Goal: Communication & Community: Answer question/provide support

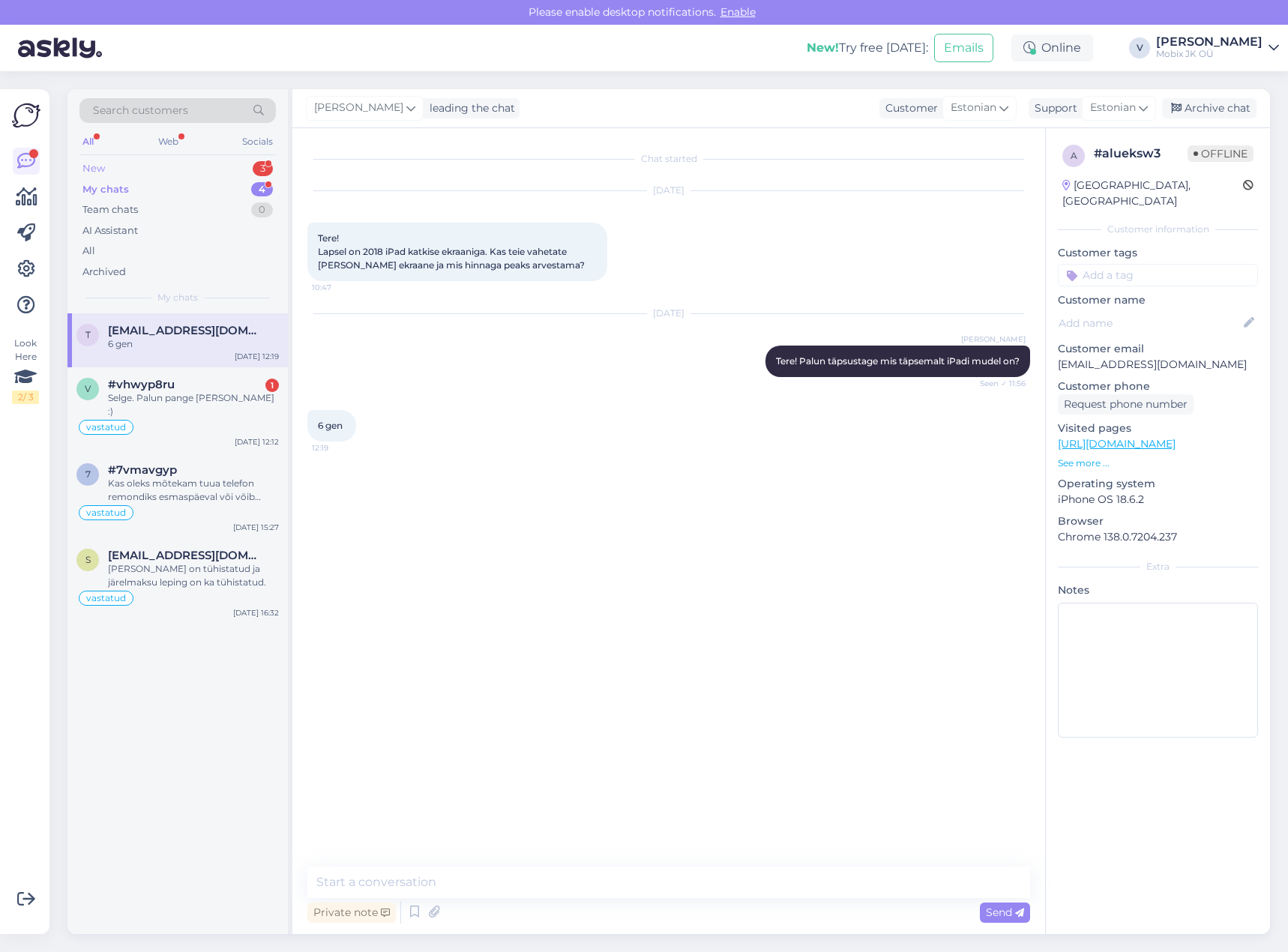
click at [268, 163] on div "3" at bounding box center [263, 169] width 20 height 15
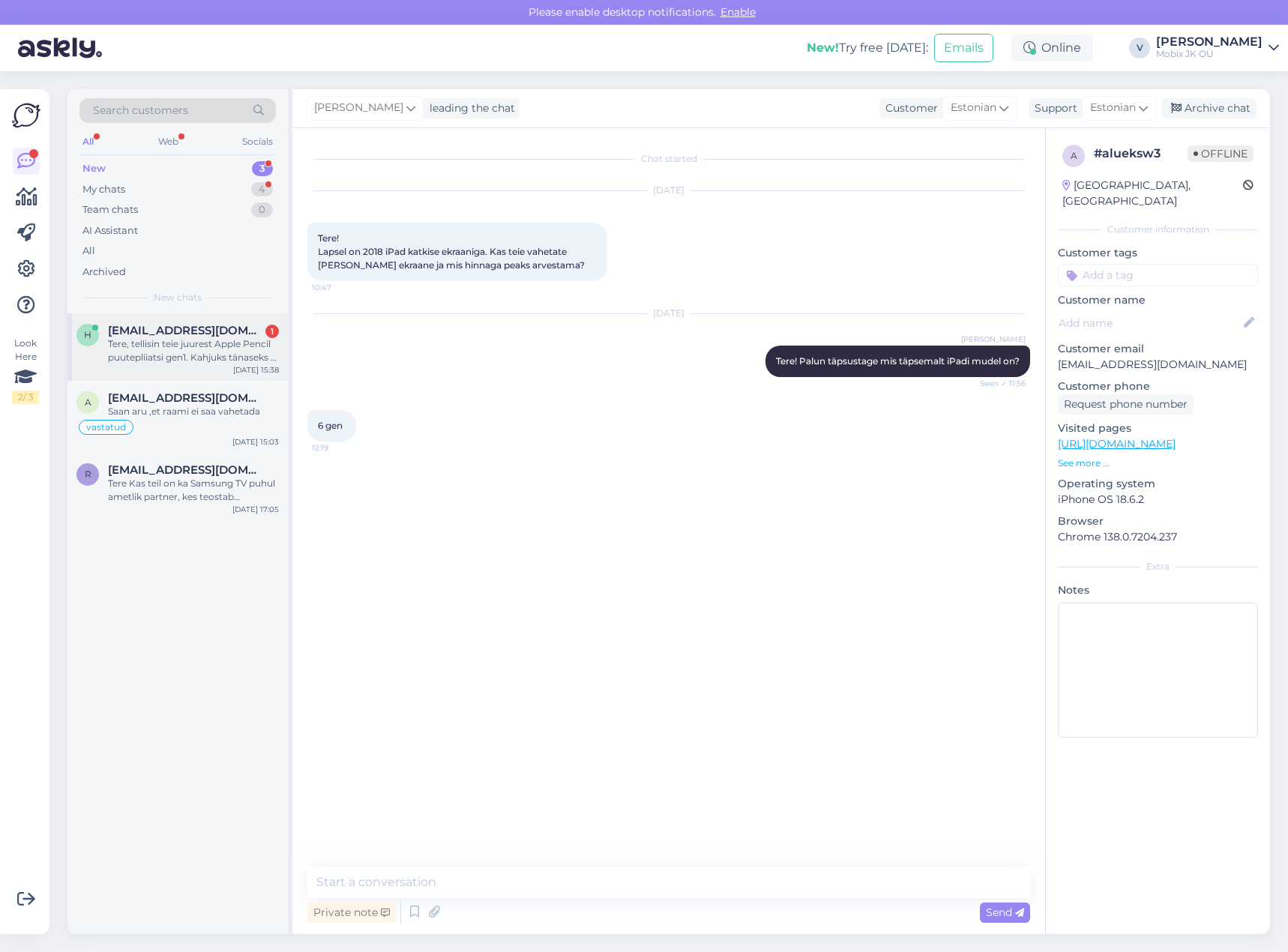
click at [218, 352] on div "Tere, tellisin teie juurest Apple Pencil puutepliiatsi gen1. Kahjuks tänaseks e…" at bounding box center [193, 351] width 171 height 27
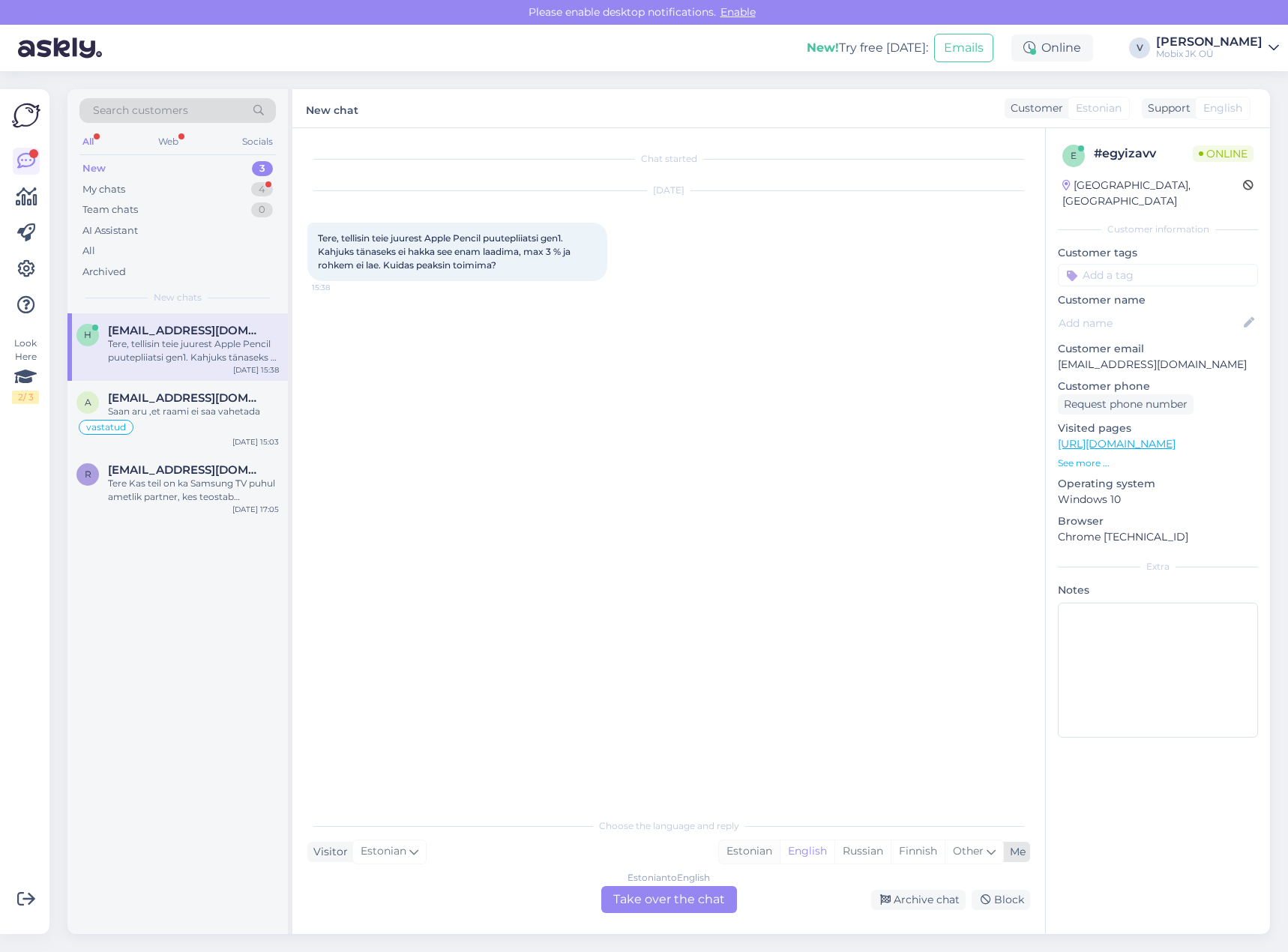
click at [746, 851] on div "Estonian" at bounding box center [749, 852] width 61 height 23
click at [722, 895] on div "Estonian to Estonian Take over the chat" at bounding box center [669, 900] width 135 height 27
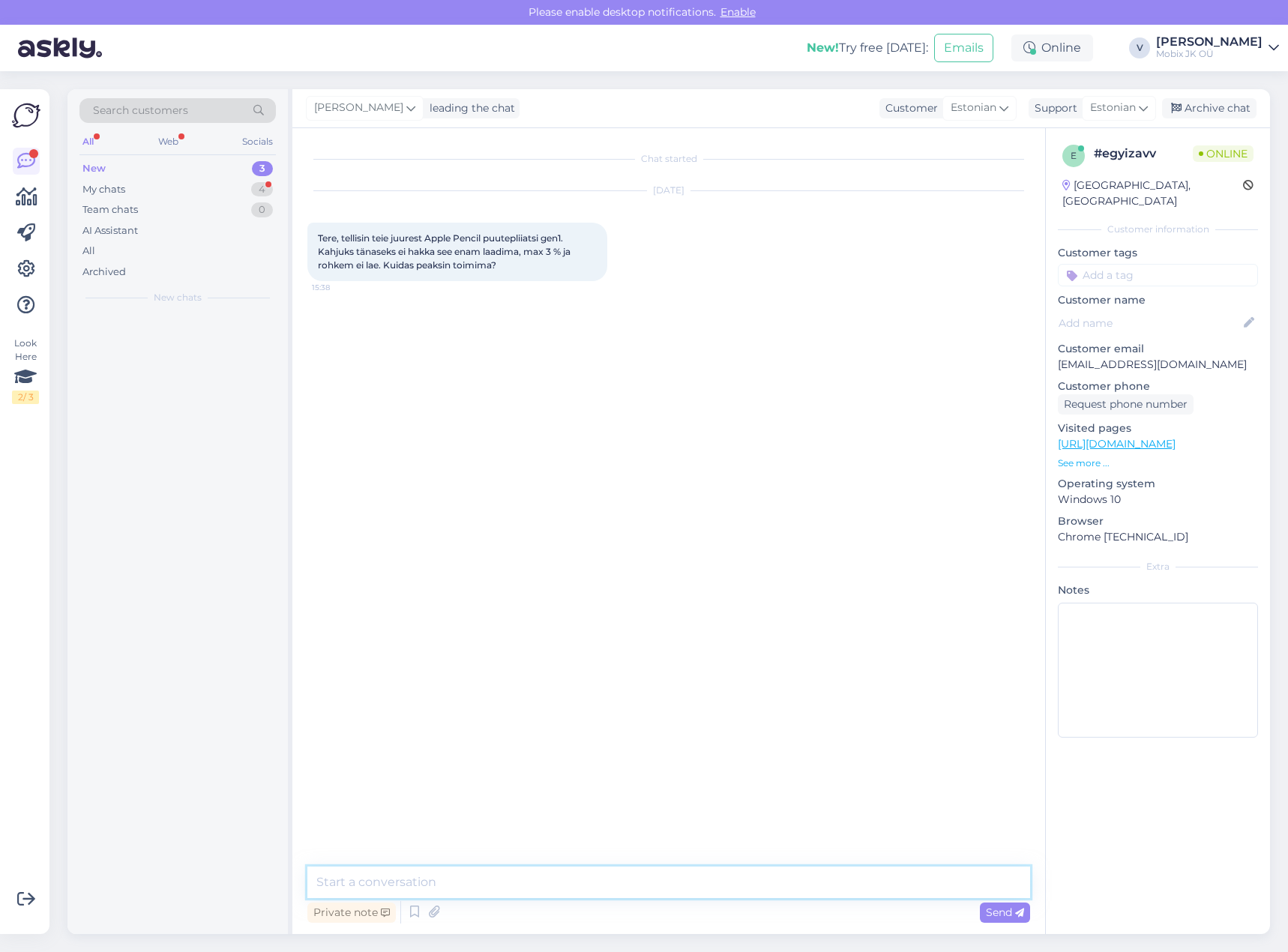
click at [709, 875] on textarea at bounding box center [669, 883] width 723 height 32
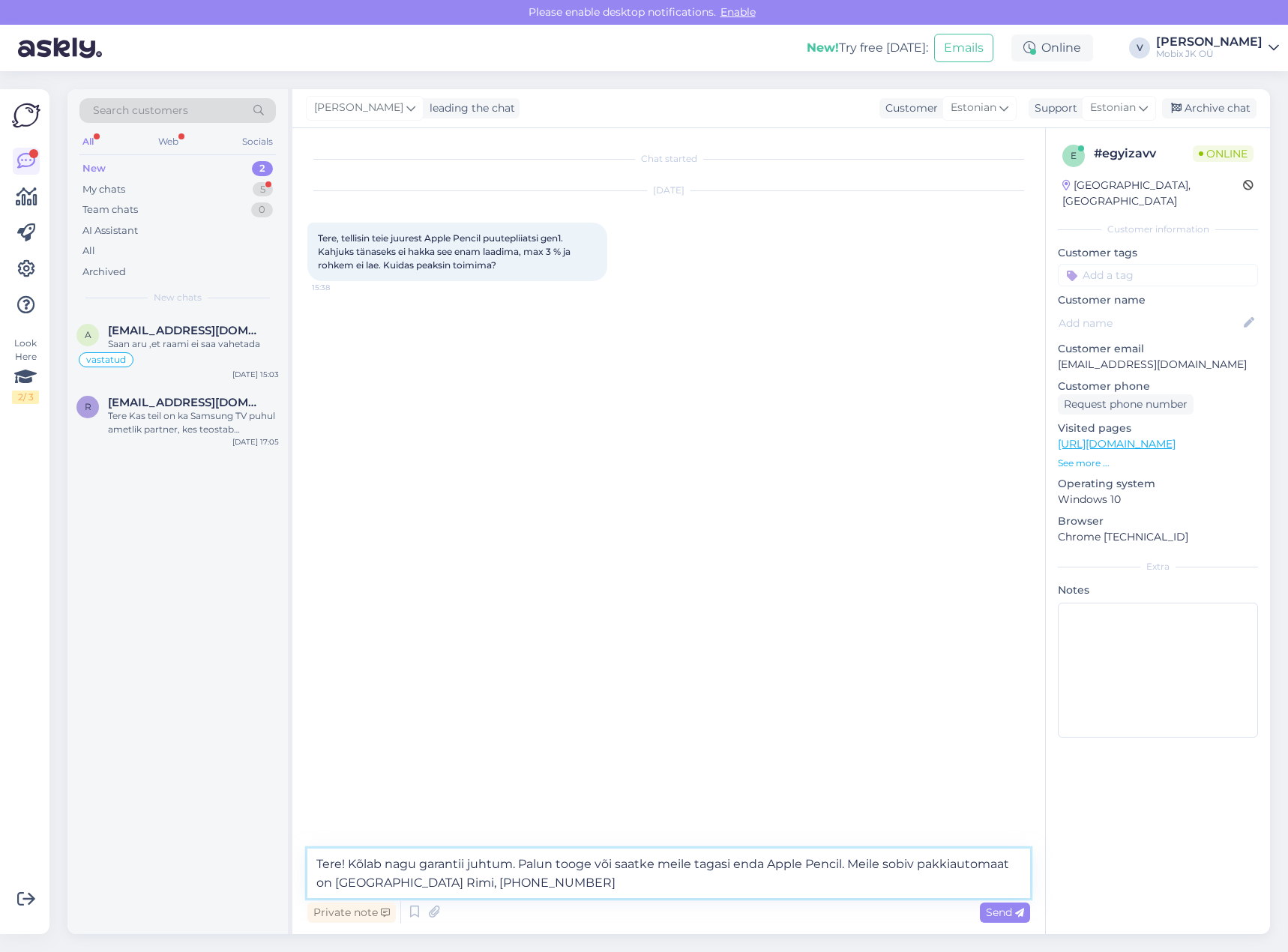
type textarea "Tere! Kõlab nagu garantii juhtum. Palun tooge või saatke meile tagasi enda Appl…"
click at [1001, 912] on span "Send" at bounding box center [1004, 913] width 38 height 14
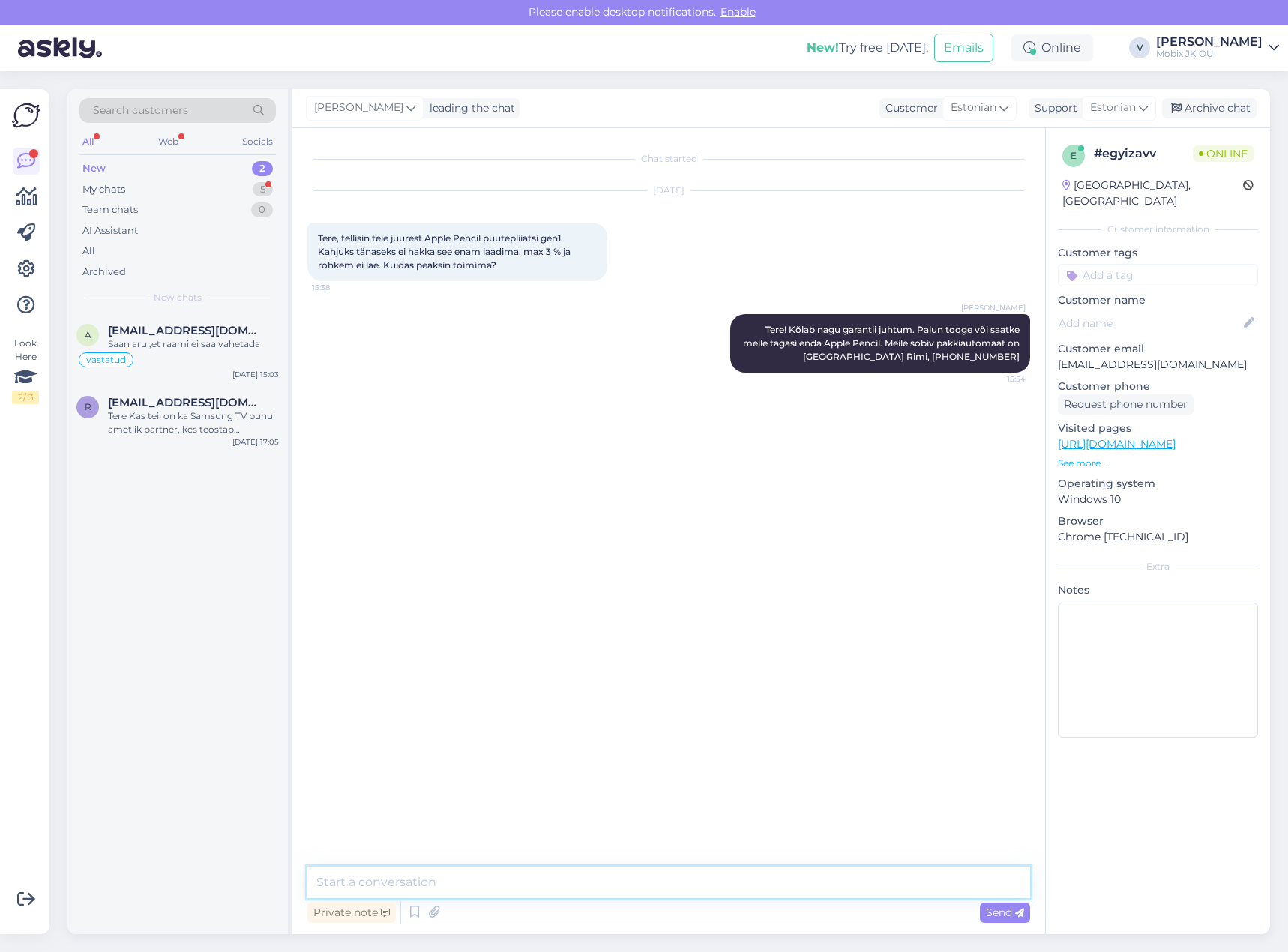
click at [925, 875] on textarea at bounding box center [669, 883] width 723 height 32
type textarea "Vaatame [PERSON_NAME] vajadusel saadame garantiisse."
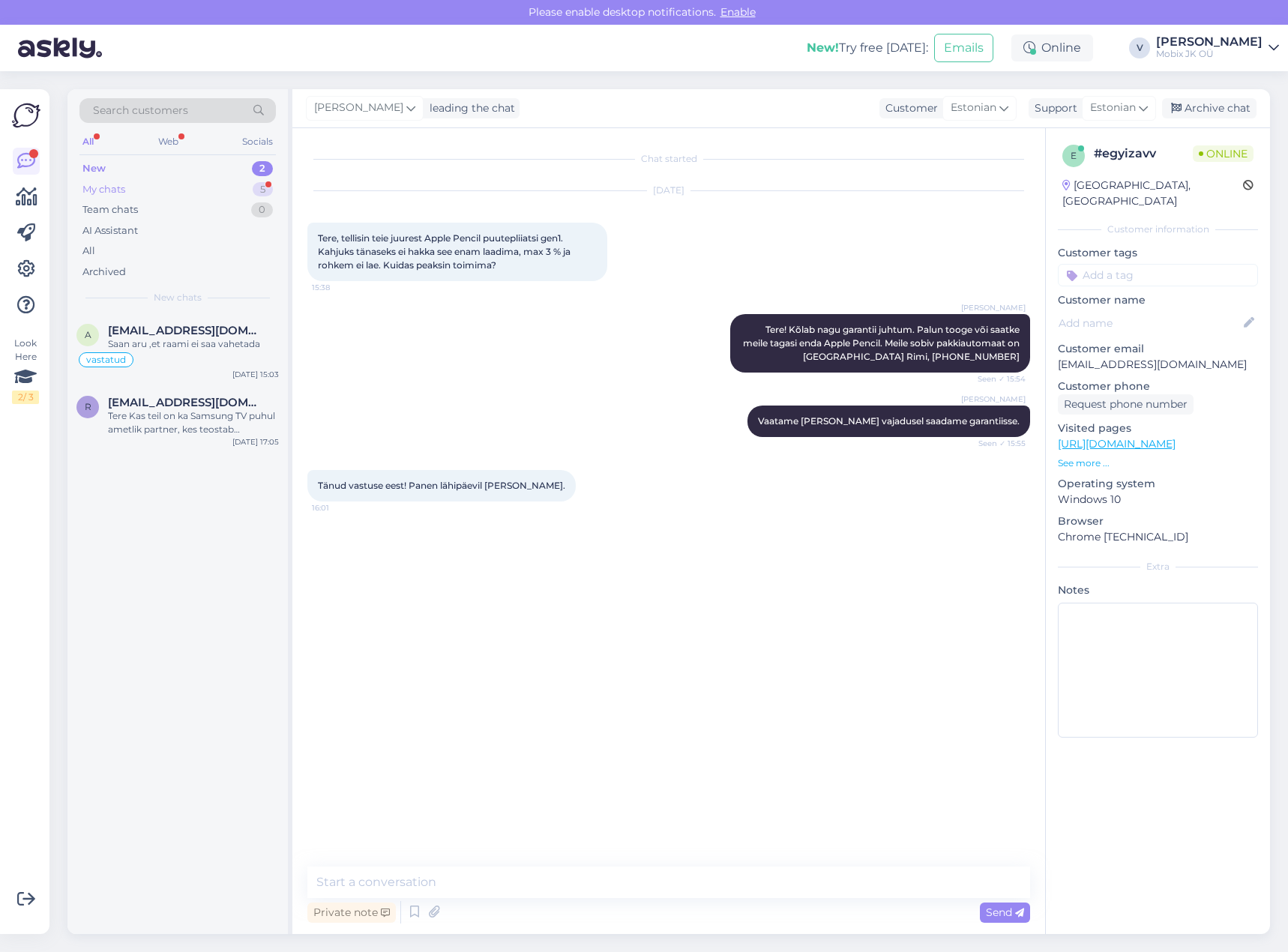
click at [269, 184] on div "5" at bounding box center [263, 190] width 20 height 15
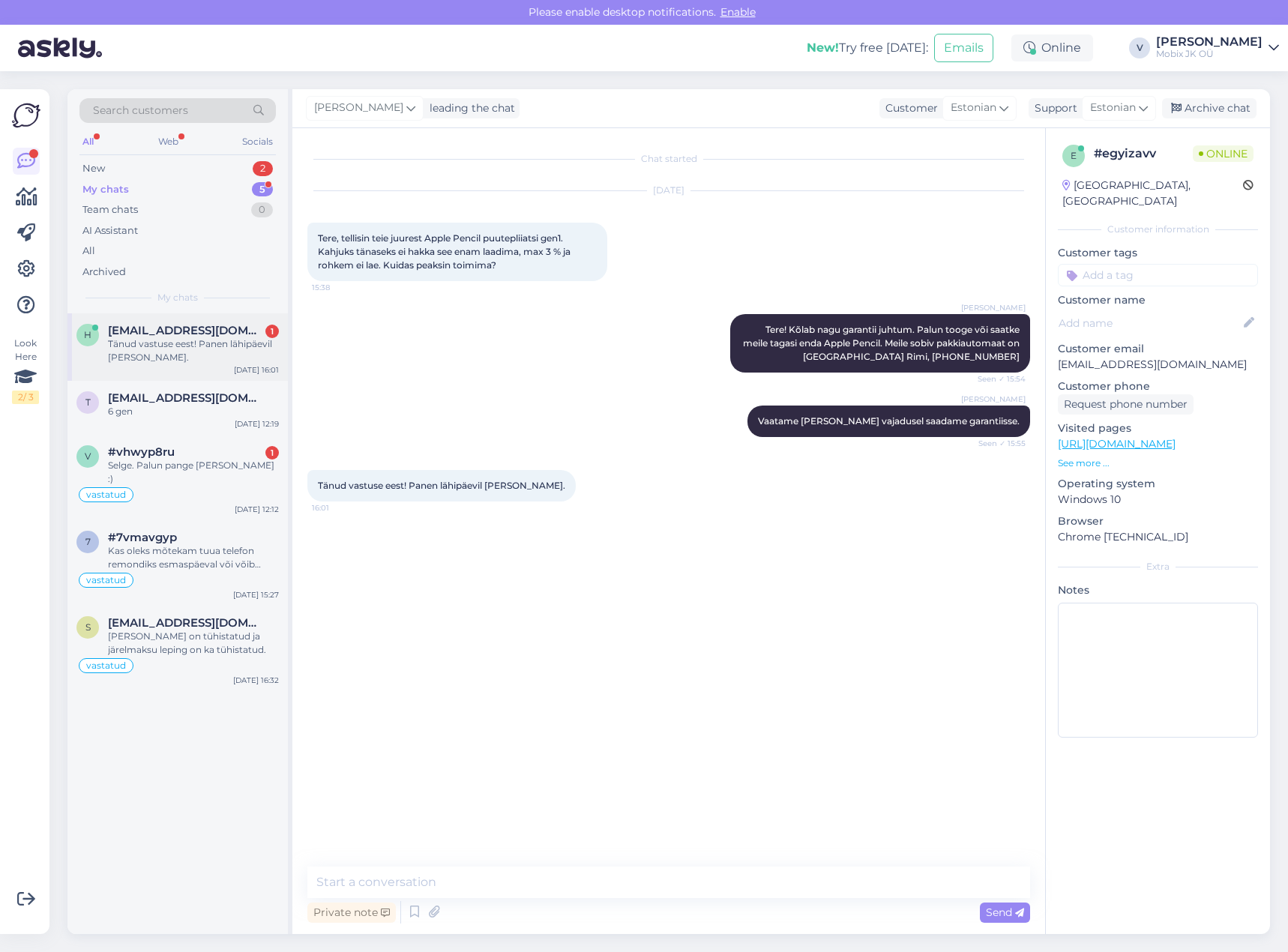
click at [245, 359] on div "Tänud vastuse eest! Panen lähipäevil [PERSON_NAME]." at bounding box center [193, 351] width 171 height 27
click at [679, 893] on textarea at bounding box center [669, 883] width 723 height 32
type textarea "Suur tänu! Jääme ootama!"
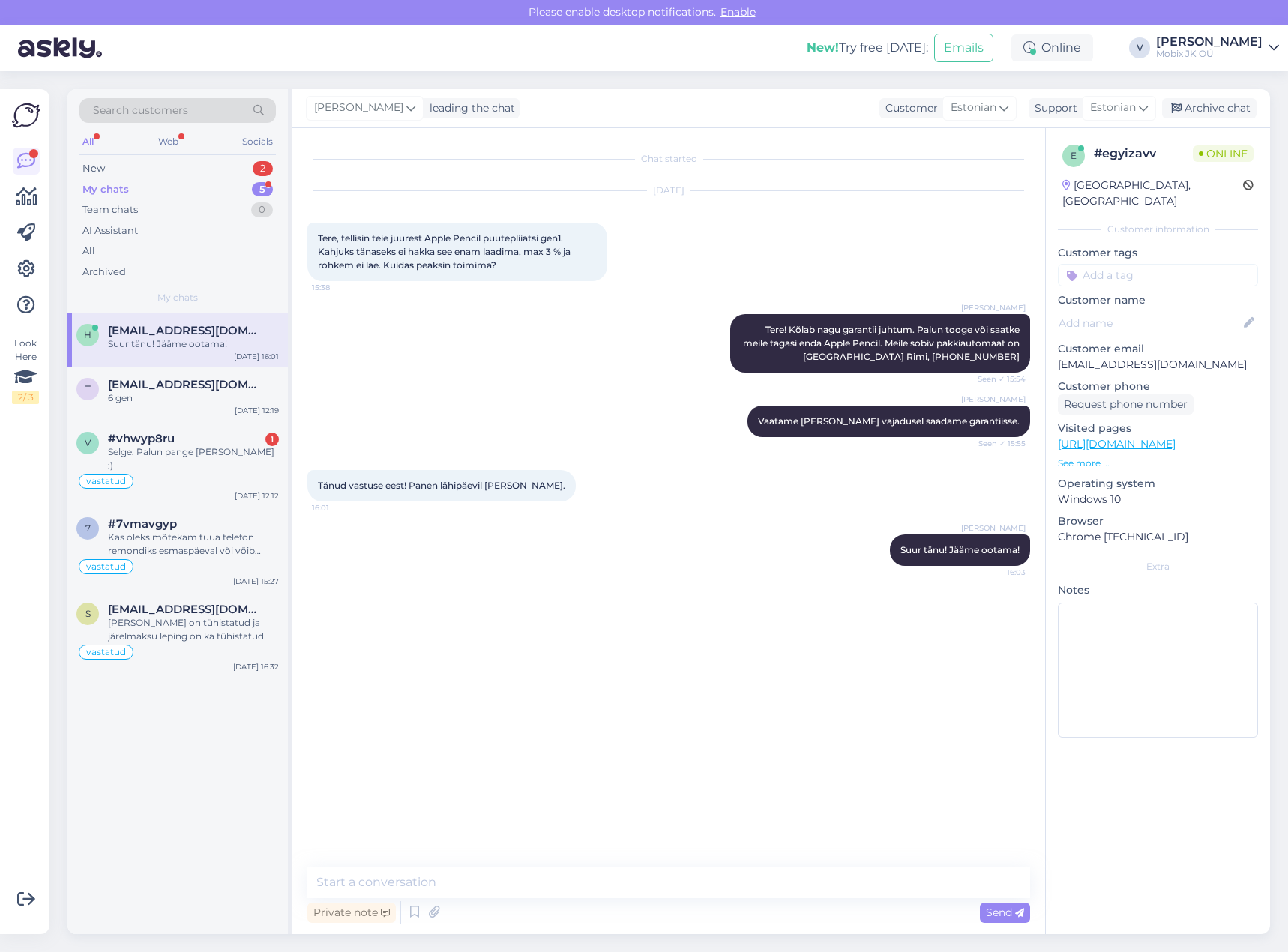
click at [1119, 264] on input at bounding box center [1158, 275] width 200 height 23
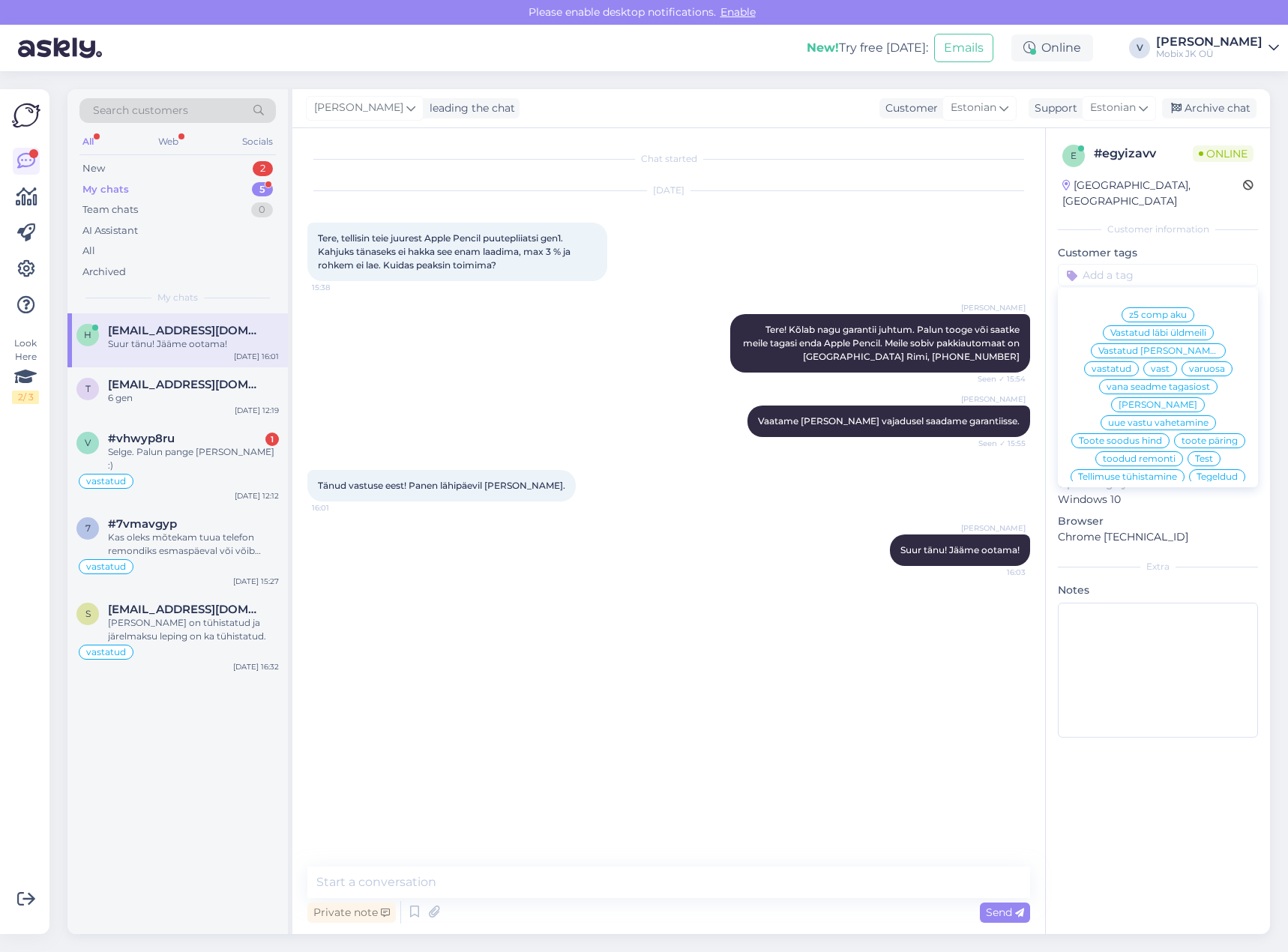
click at [1132, 364] on span "vastatud" at bounding box center [1111, 369] width 40 height 9
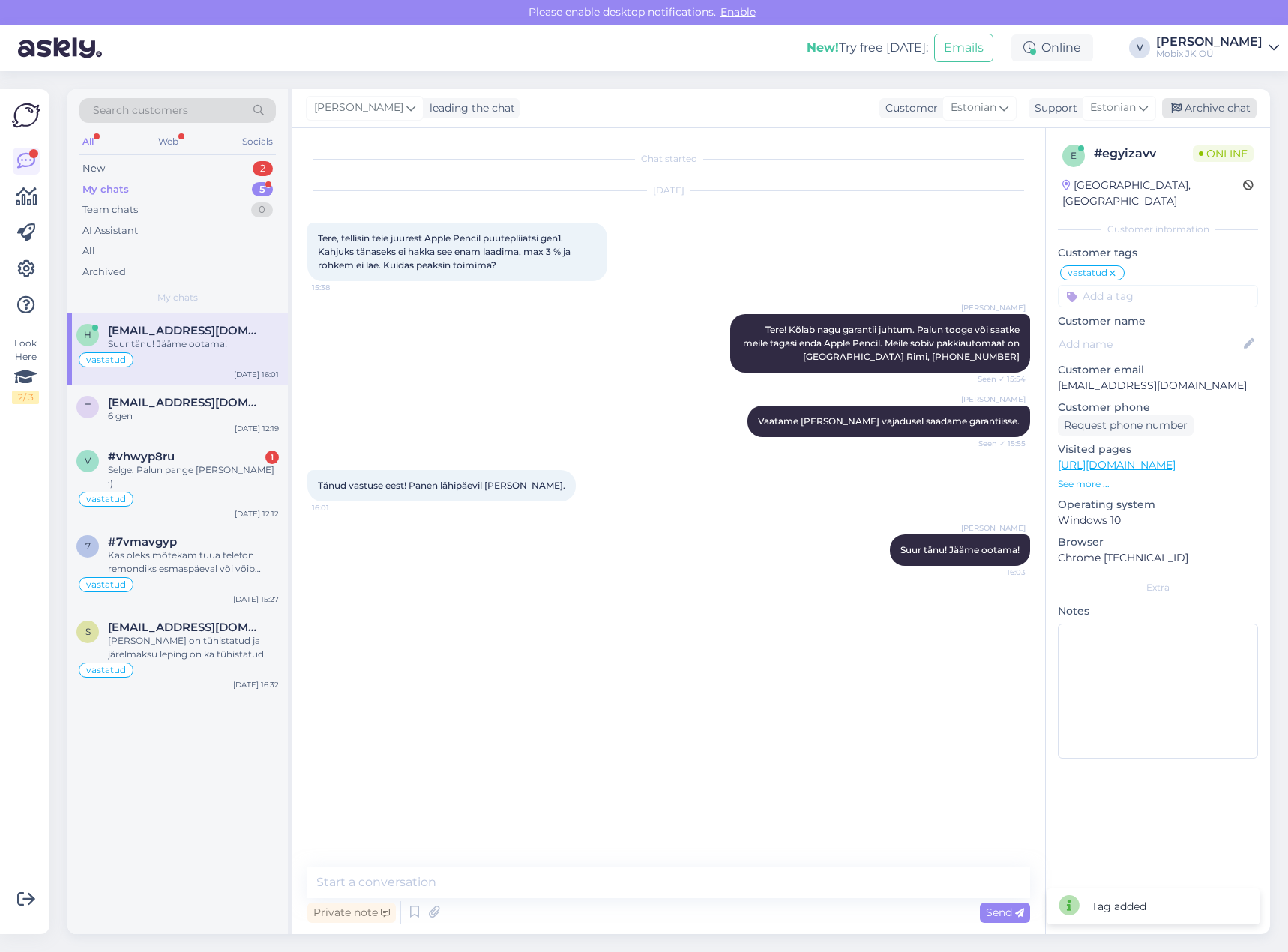
click at [1218, 99] on div "Archive chat" at bounding box center [1210, 108] width 95 height 20
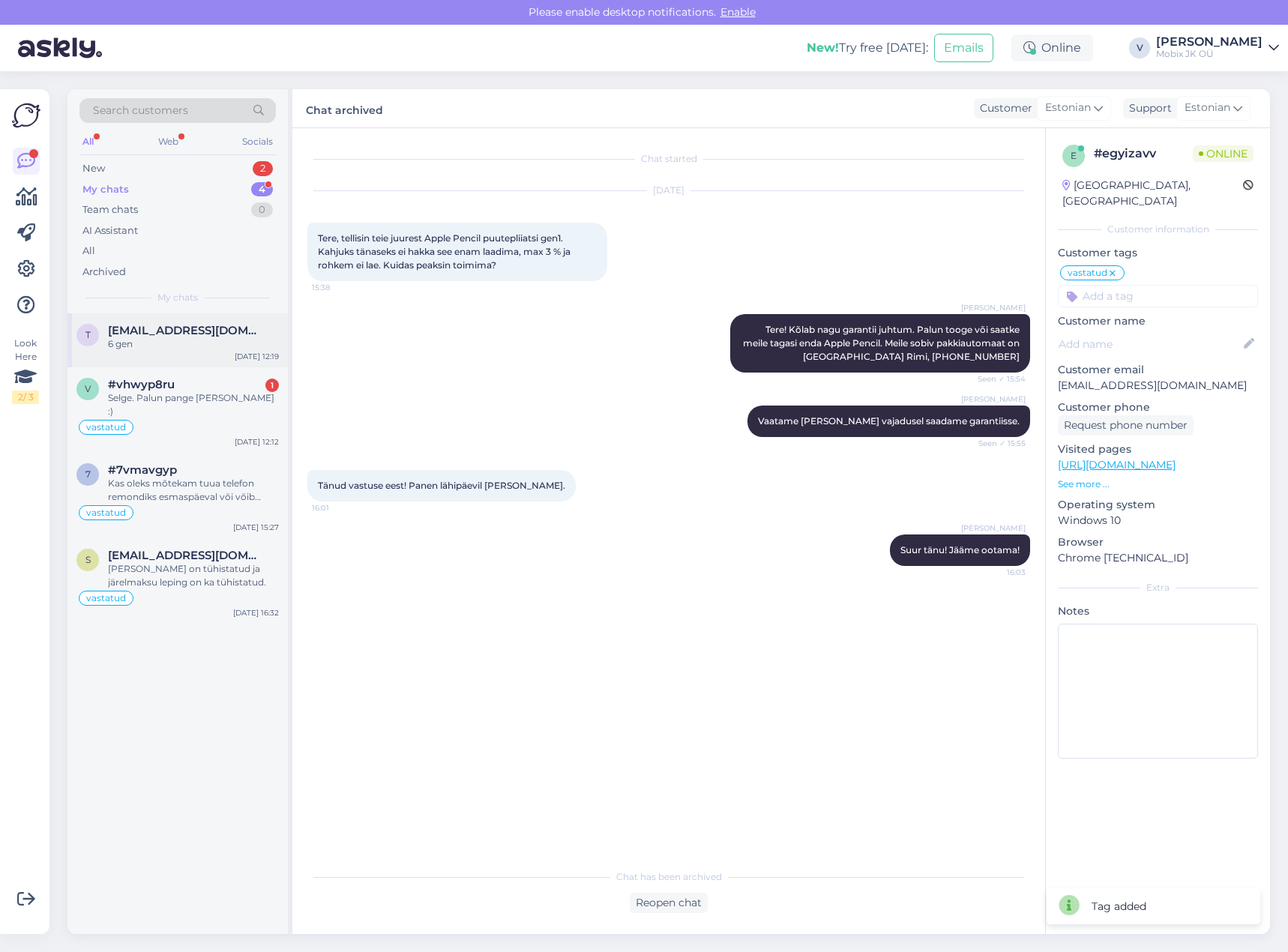
click at [196, 345] on div "6 gen" at bounding box center [193, 344] width 171 height 14
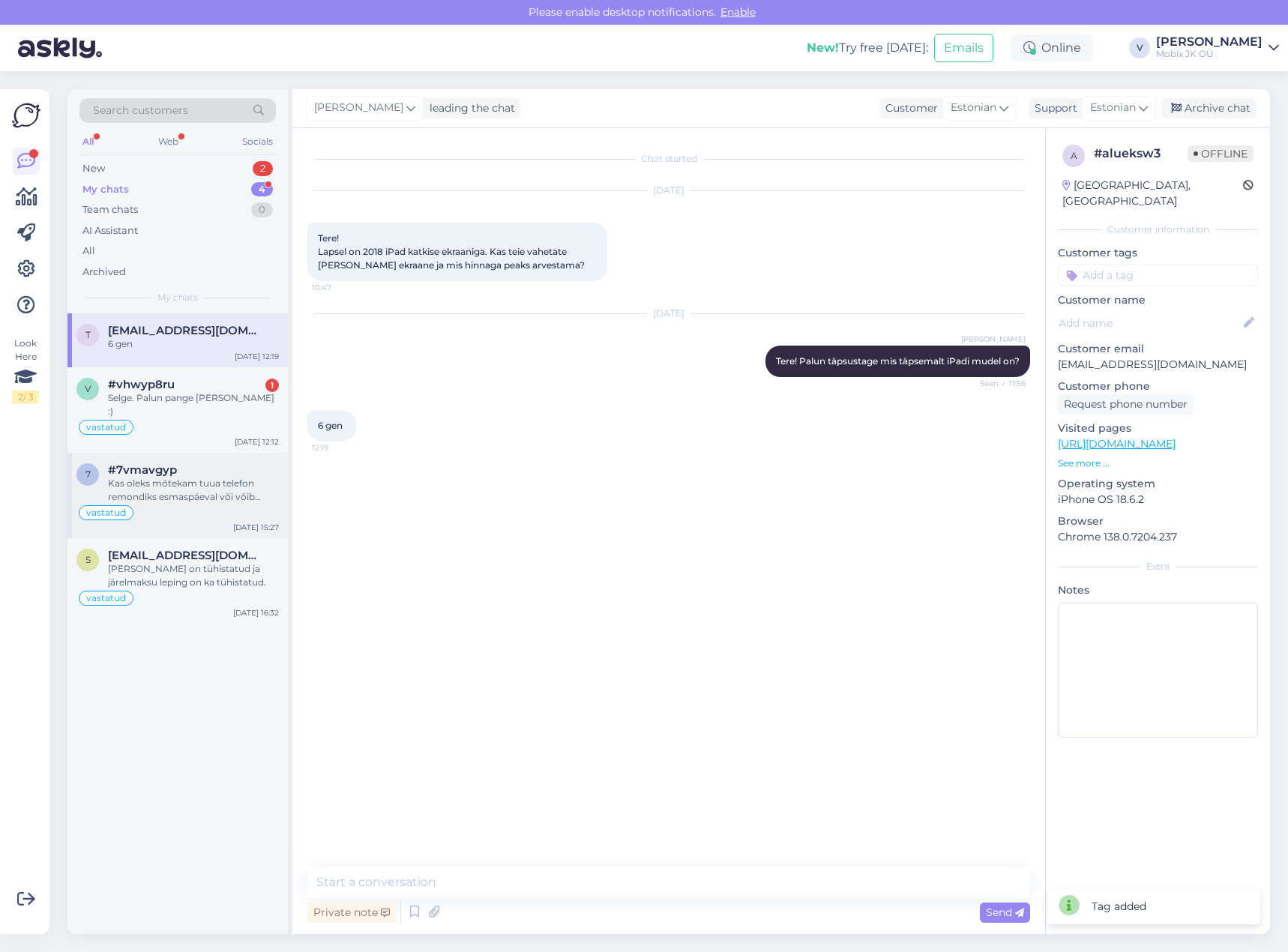
click at [192, 481] on div "Kas oleks mõtekam tuua telefon remondiks esmaspäeval või võib [PERSON_NAME]?" at bounding box center [193, 491] width 171 height 27
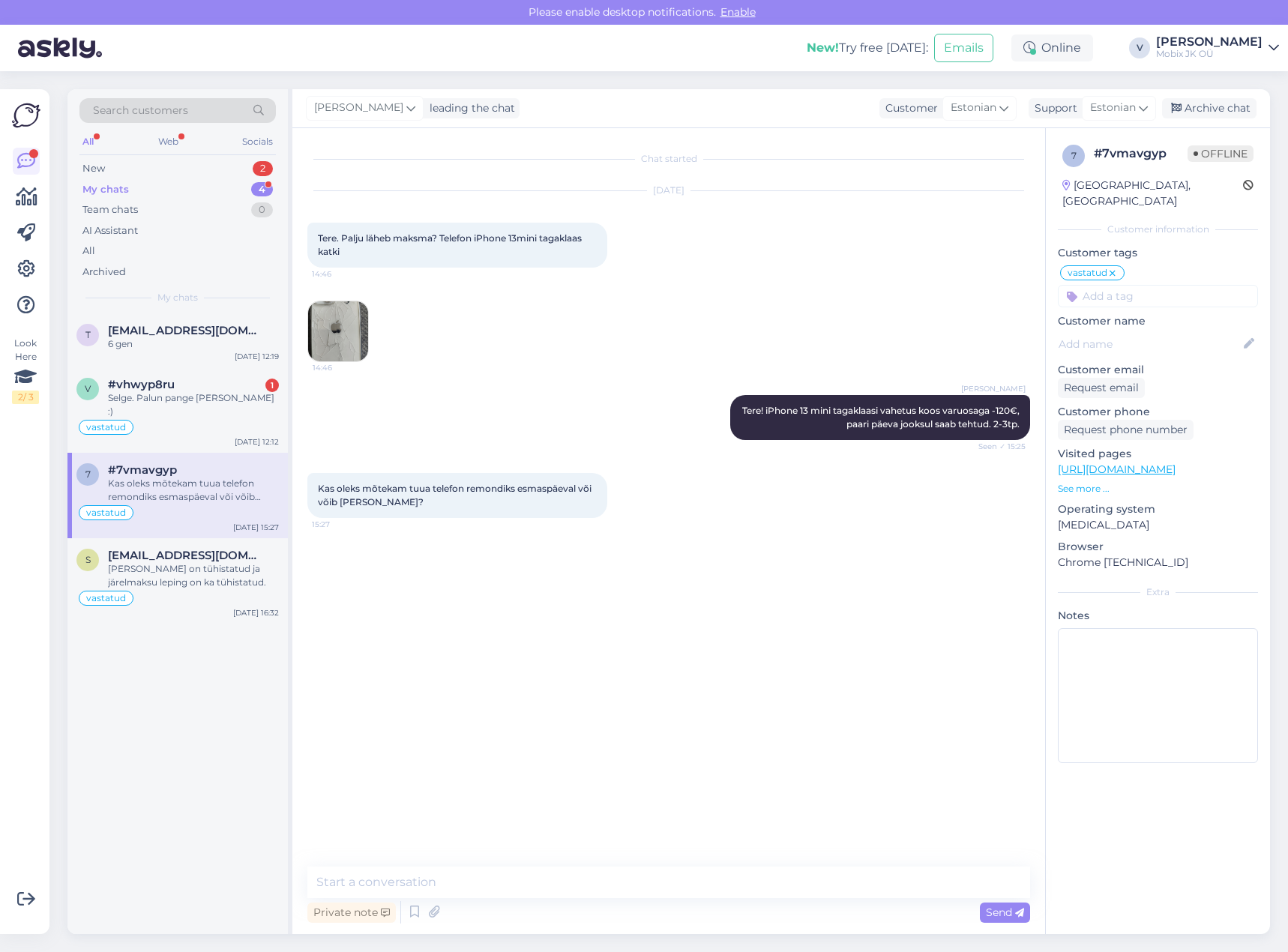
click at [330, 347] on img at bounding box center [339, 332] width 60 height 60
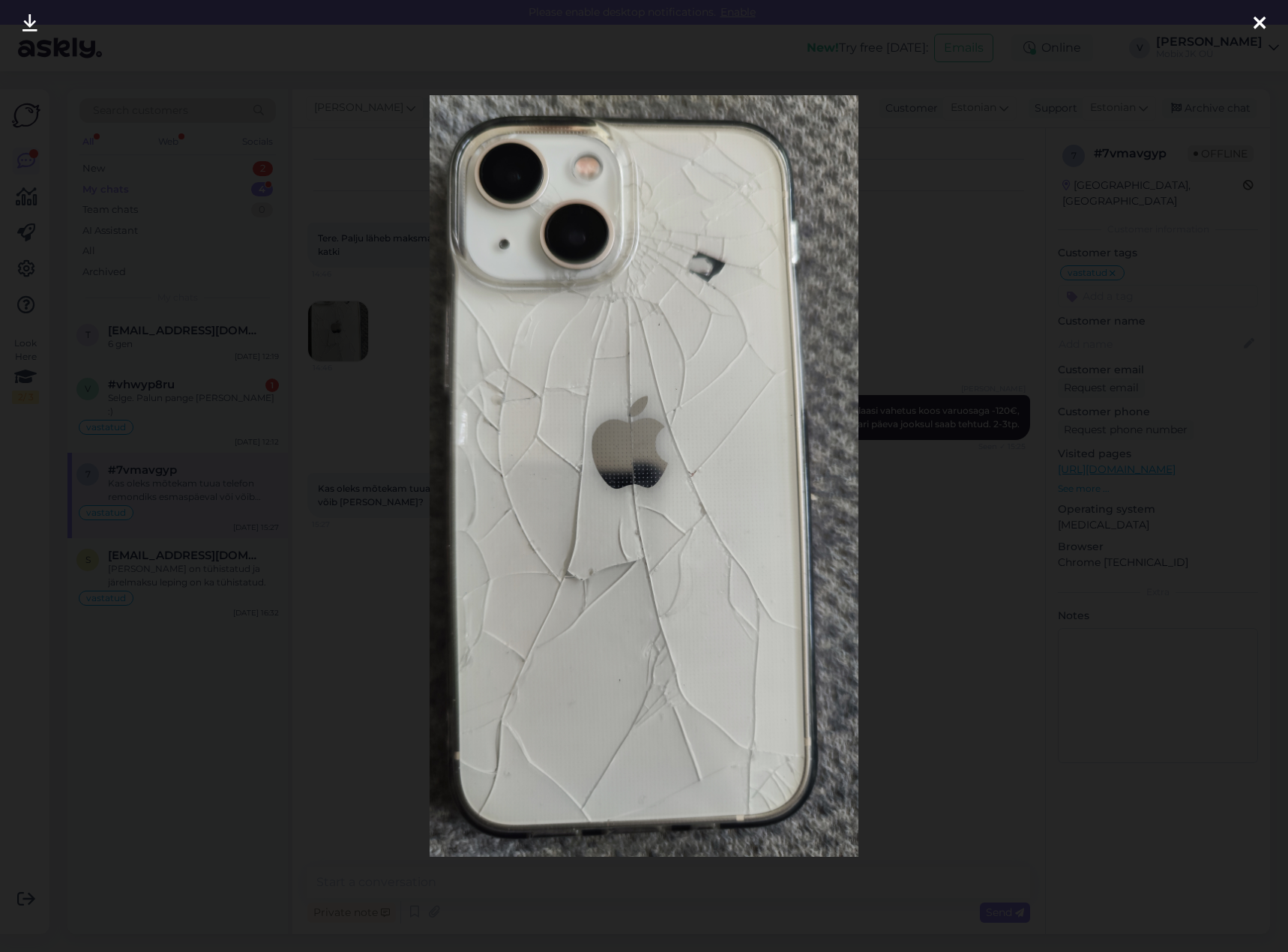
click at [1257, 25] on icon at bounding box center [1259, 24] width 12 height 20
